Goal: Navigation & Orientation: Understand site structure

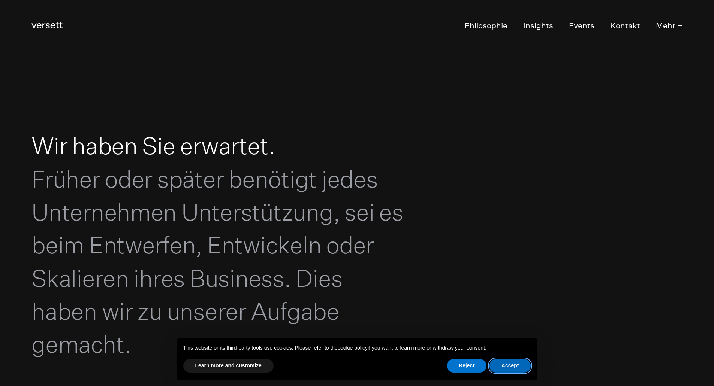
click at [517, 369] on button "Accept" at bounding box center [511, 365] width 42 height 13
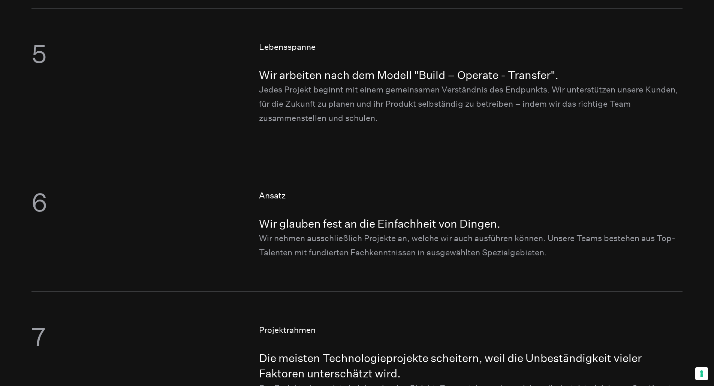
scroll to position [1050, 0]
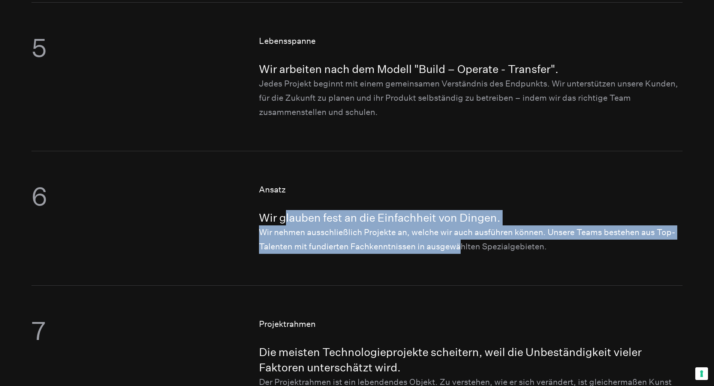
drag, startPoint x: 459, startPoint y: 251, endPoint x: 283, endPoint y: 201, distance: 182.8
click at [283, 201] on div "Ansatz Wir glauben fest an die Einfachheit von Dingen. Wir nehmen ausschließlic…" at bounding box center [471, 218] width 424 height 71
click at [358, 218] on h4 "Wir glauben fest an die Einfachheit von Dingen." at bounding box center [471, 217] width 424 height 15
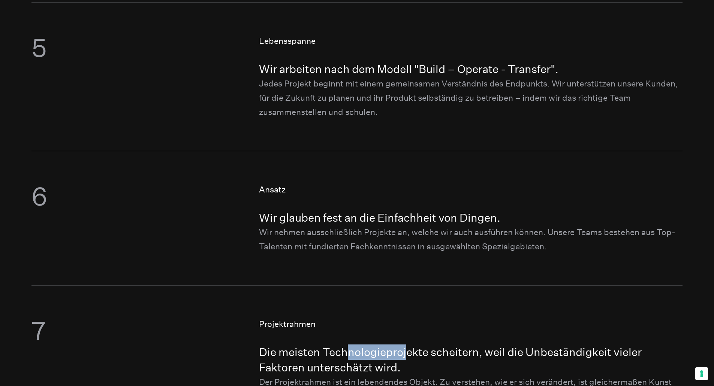
drag, startPoint x: 408, startPoint y: 359, endPoint x: 350, endPoint y: 355, distance: 58.7
click at [350, 355] on h4 "Die meisten Technologieprojekte scheitern, weil die Unbeständigkeit vieler Fakt…" at bounding box center [471, 360] width 424 height 31
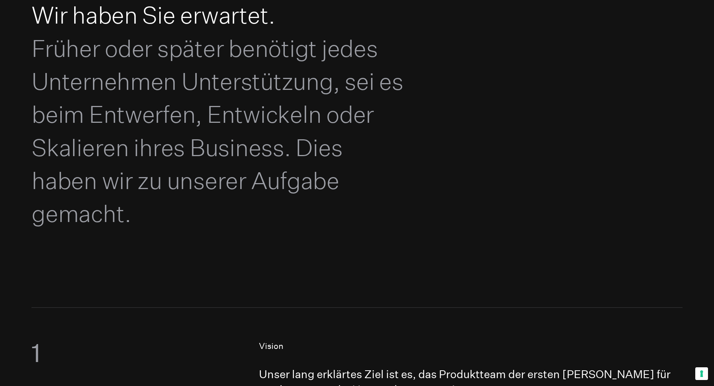
scroll to position [0, 0]
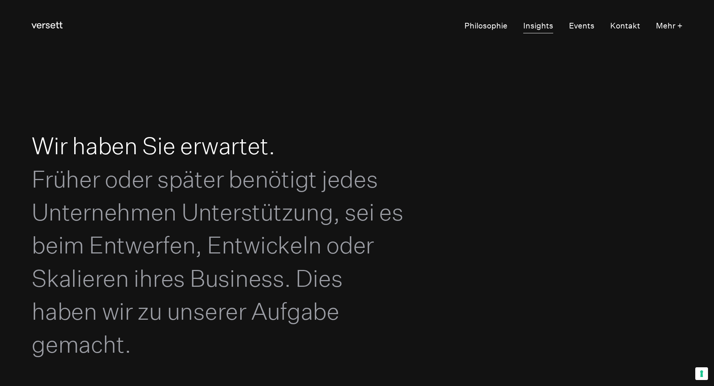
click at [537, 22] on link "Insights" at bounding box center [538, 26] width 30 height 15
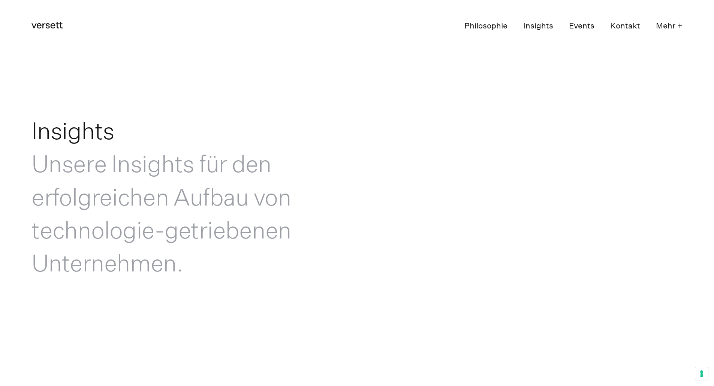
click at [487, 30] on link "Philosophie" at bounding box center [485, 26] width 43 height 15
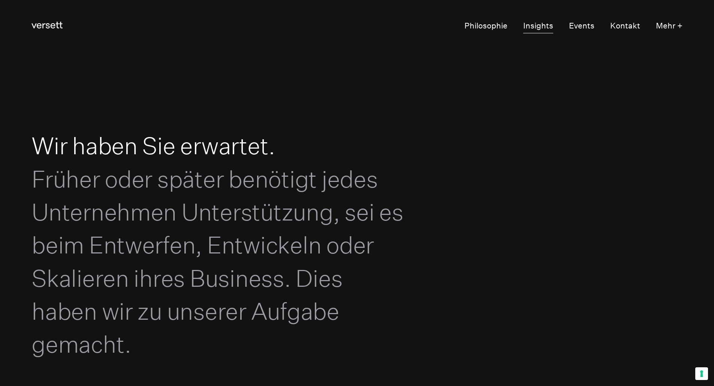
click at [533, 26] on link "Insights" at bounding box center [538, 26] width 30 height 15
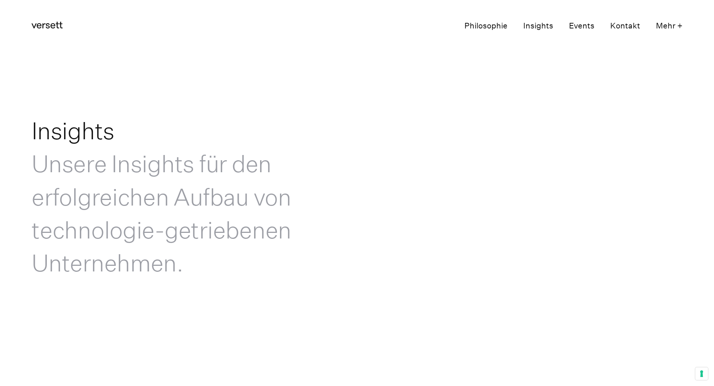
click at [589, 25] on link "Events" at bounding box center [581, 26] width 25 height 15
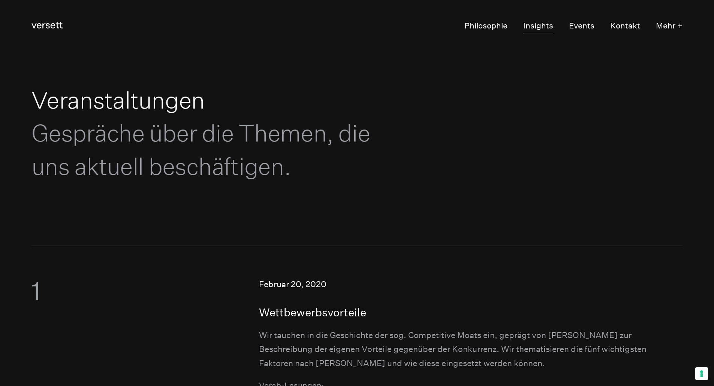
click at [543, 26] on link "Insights" at bounding box center [538, 26] width 30 height 15
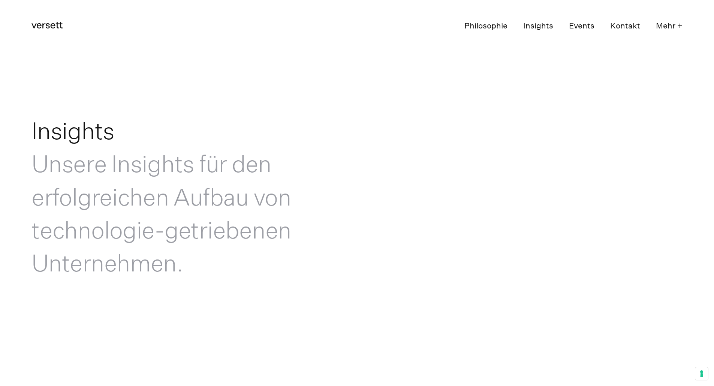
click at [541, 27] on link "Insights" at bounding box center [538, 26] width 30 height 15
click at [482, 28] on link "Philosophie" at bounding box center [485, 26] width 43 height 15
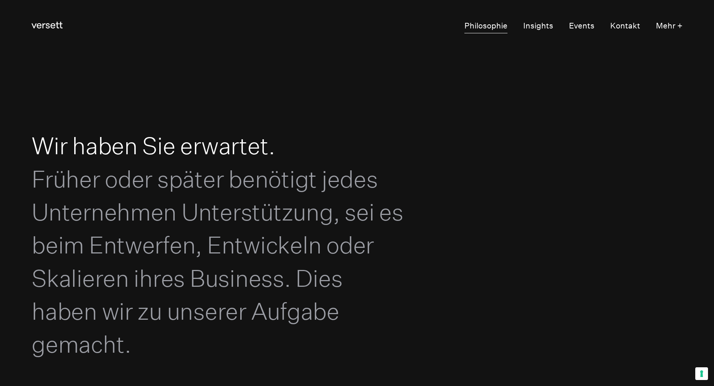
click at [475, 27] on link "Philosophie" at bounding box center [485, 26] width 43 height 15
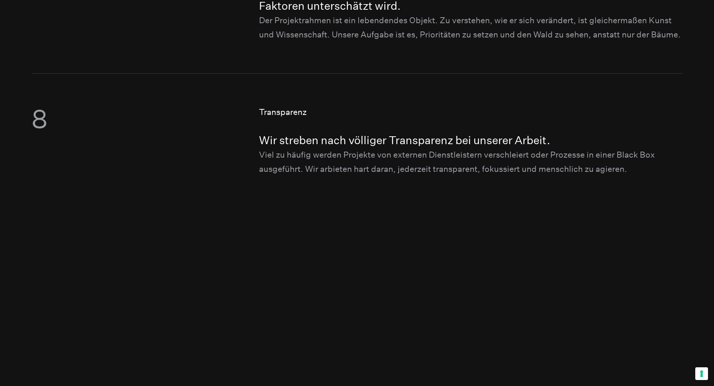
scroll to position [1424, 0]
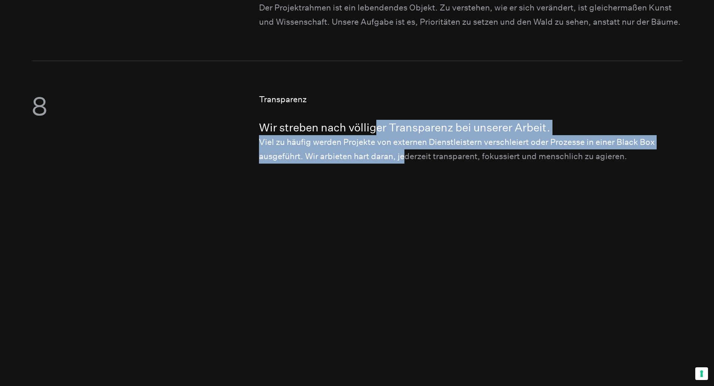
drag, startPoint x: 377, startPoint y: 144, endPoint x: 310, endPoint y: 147, distance: 67.2
click at [405, 164] on div "Transparenz Wir streben nach völliger Transparenz bei unserer Arbeit. Viel zu h…" at bounding box center [471, 128] width 424 height 71
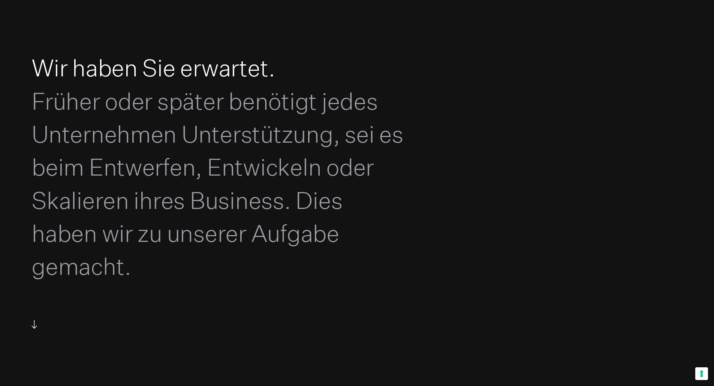
scroll to position [0, 0]
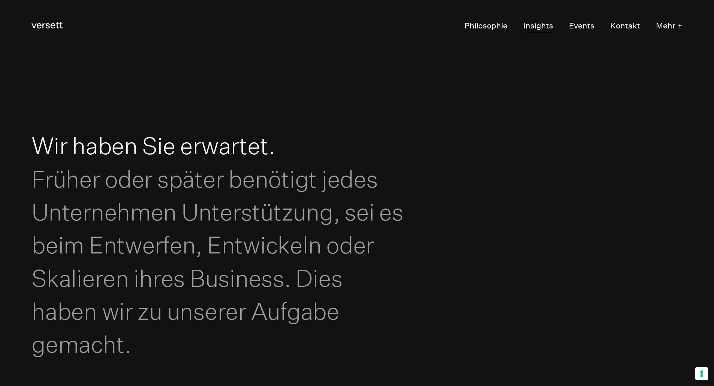
click at [536, 25] on link "Insights" at bounding box center [538, 26] width 30 height 15
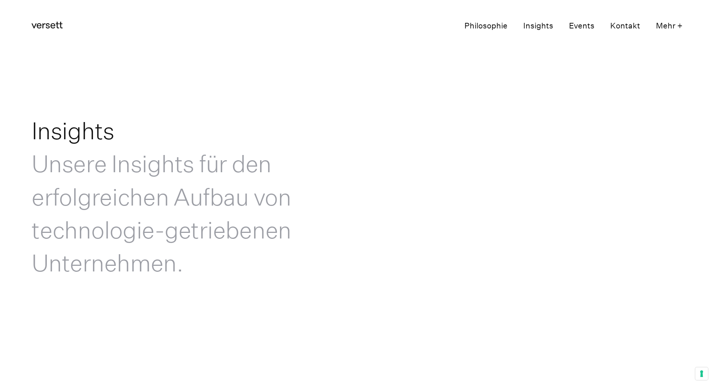
click at [591, 27] on link "Events" at bounding box center [581, 26] width 25 height 15
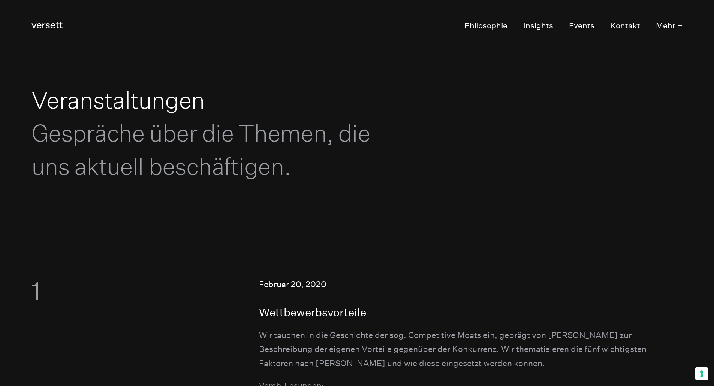
click at [498, 27] on link "Philosophie" at bounding box center [485, 26] width 43 height 15
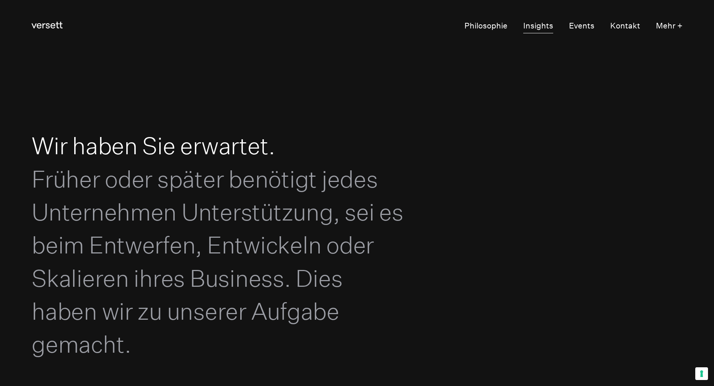
click at [541, 28] on link "Insights" at bounding box center [538, 26] width 30 height 15
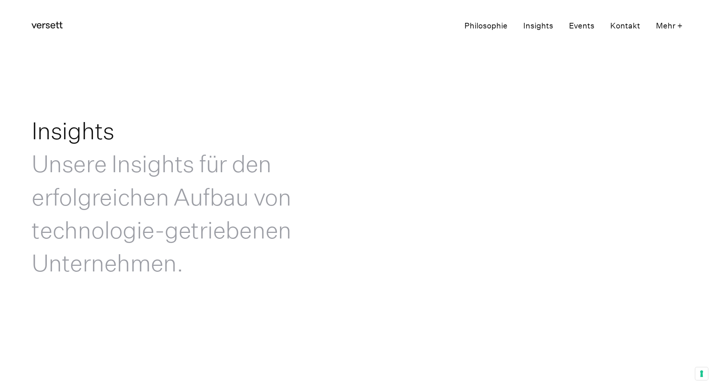
click at [582, 27] on link "Events" at bounding box center [581, 26] width 25 height 15
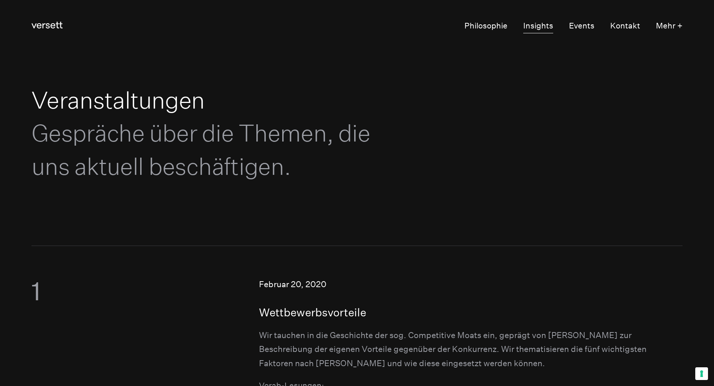
click at [543, 27] on link "Insights" at bounding box center [538, 26] width 30 height 15
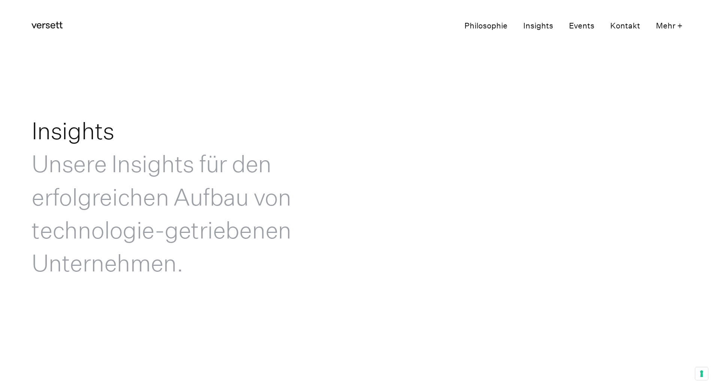
click at [495, 27] on link "Philosophie" at bounding box center [485, 26] width 43 height 15
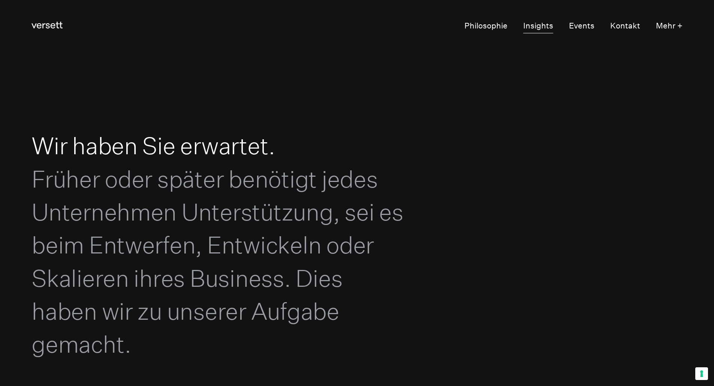
click at [541, 27] on link "Insights" at bounding box center [538, 26] width 30 height 15
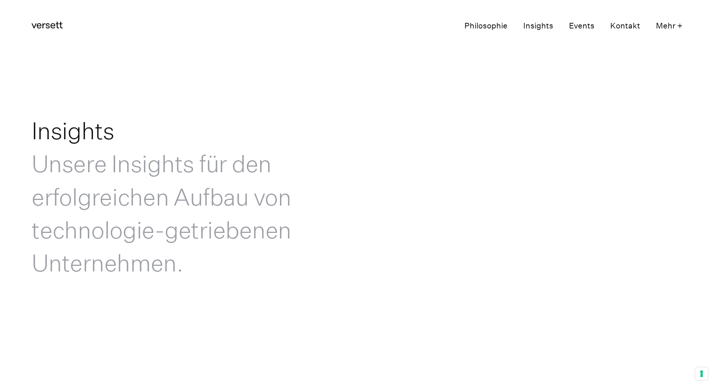
click at [584, 27] on link "Events" at bounding box center [581, 26] width 25 height 15
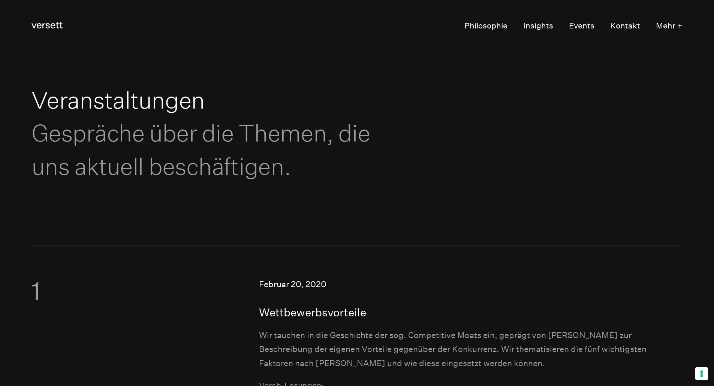
click at [538, 29] on link "Insights" at bounding box center [538, 26] width 30 height 15
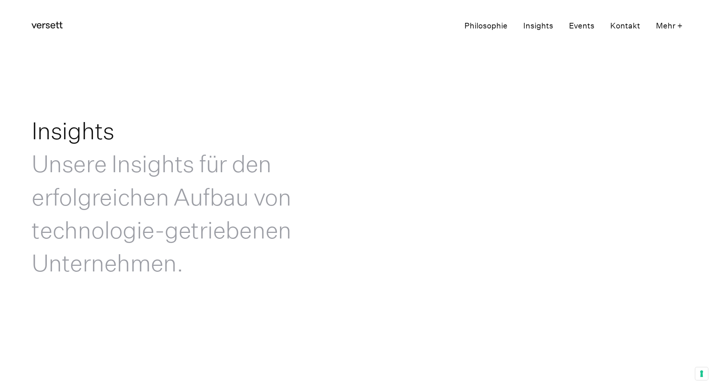
click at [485, 23] on link "Philosophie" at bounding box center [485, 26] width 43 height 15
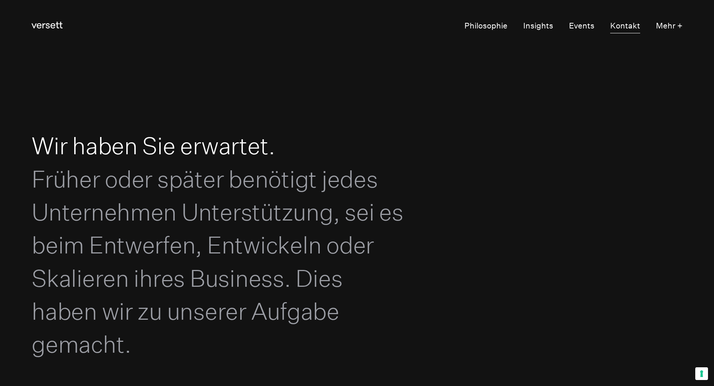
click at [620, 26] on link "Kontakt" at bounding box center [625, 26] width 30 height 15
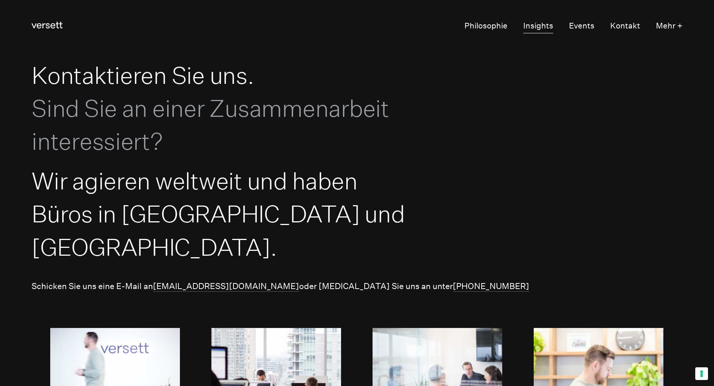
click at [544, 24] on link "Insights" at bounding box center [538, 26] width 30 height 15
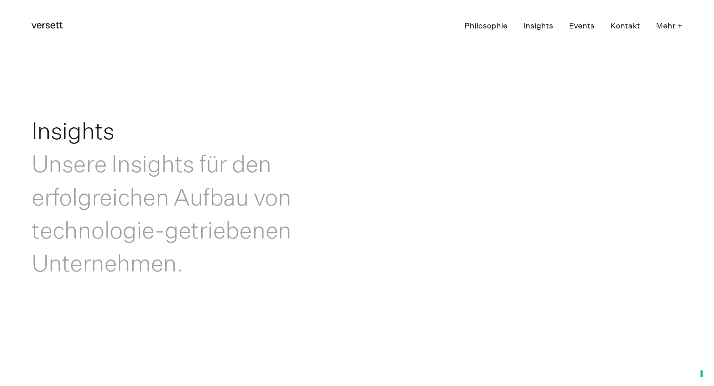
click at [498, 23] on link "Philosophie" at bounding box center [485, 26] width 43 height 15
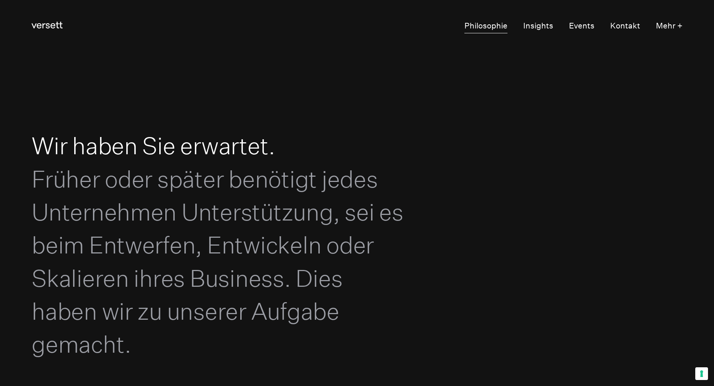
click at [482, 27] on link "Philosophie" at bounding box center [485, 26] width 43 height 15
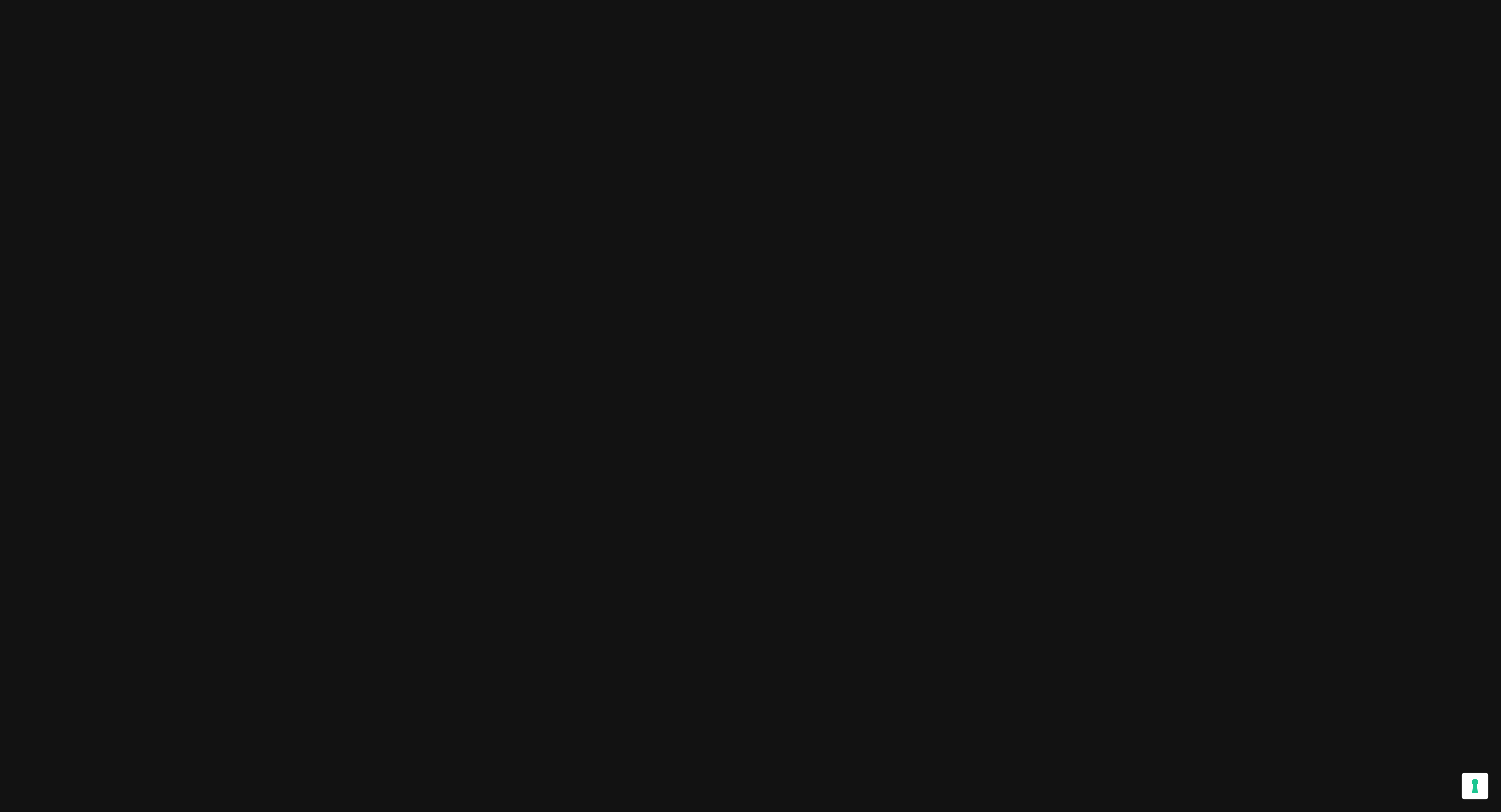
scroll to position [1949, 0]
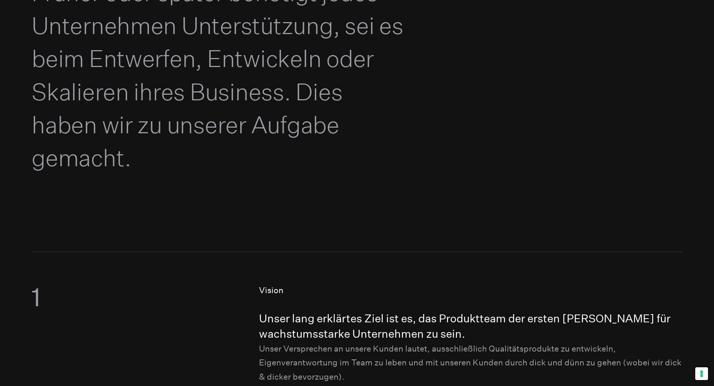
scroll to position [102, 0]
